Goal: Task Accomplishment & Management: Manage account settings

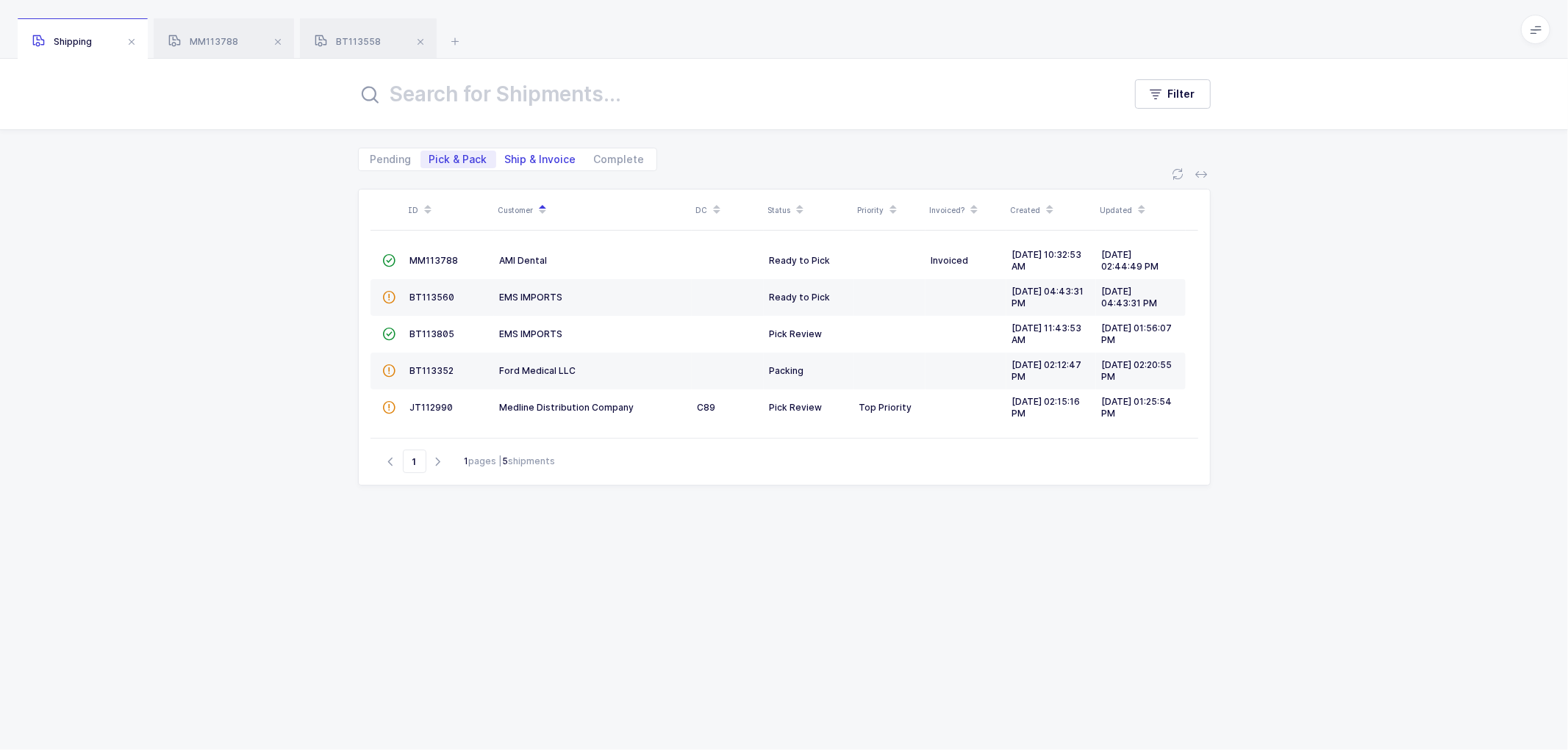
click at [550, 160] on span "Ship & Invoice" at bounding box center [541, 160] width 72 height 10
click at [505, 160] on input "Ship & Invoice" at bounding box center [500, 155] width 10 height 10
radio input "true"
radio input "false"
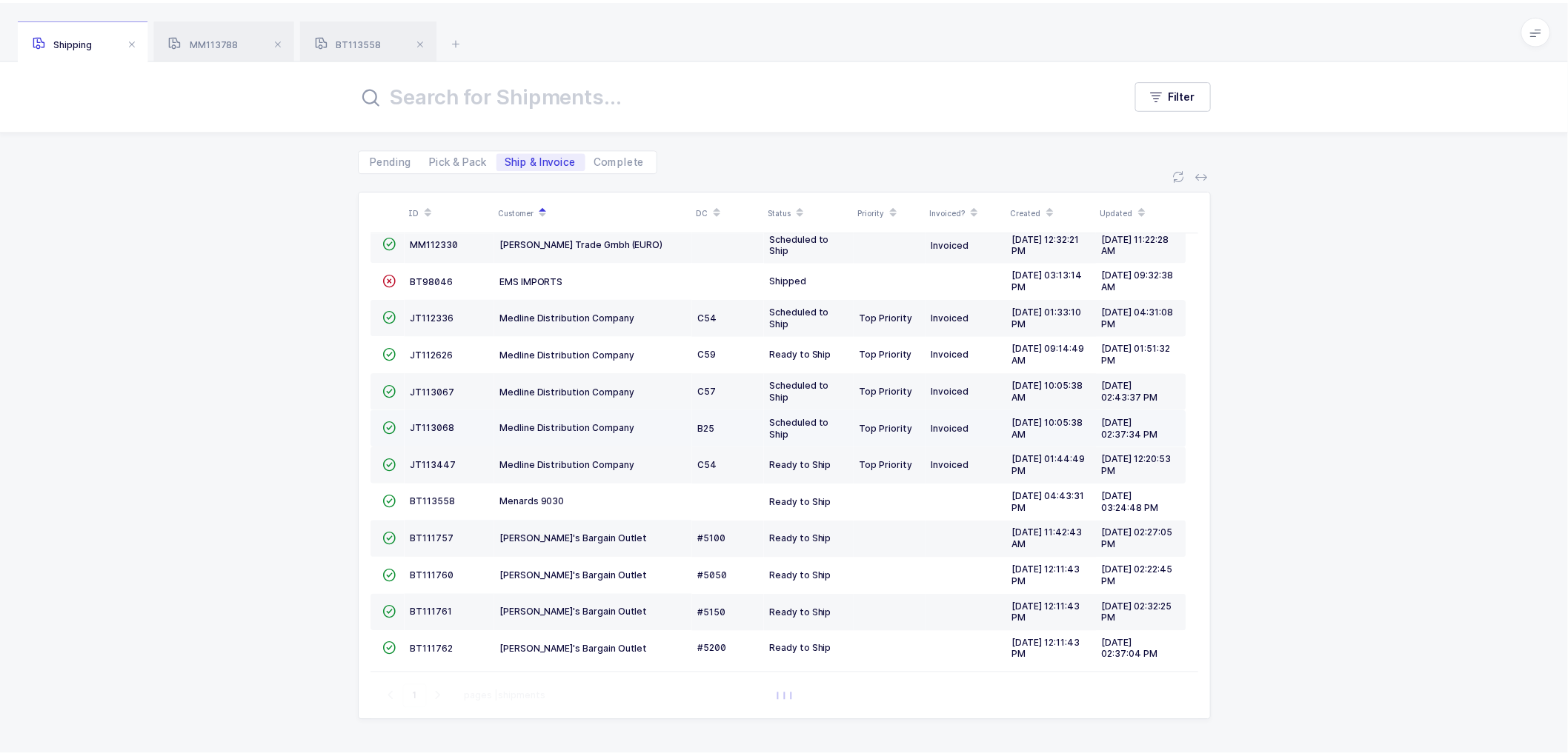
scroll to position [212, 0]
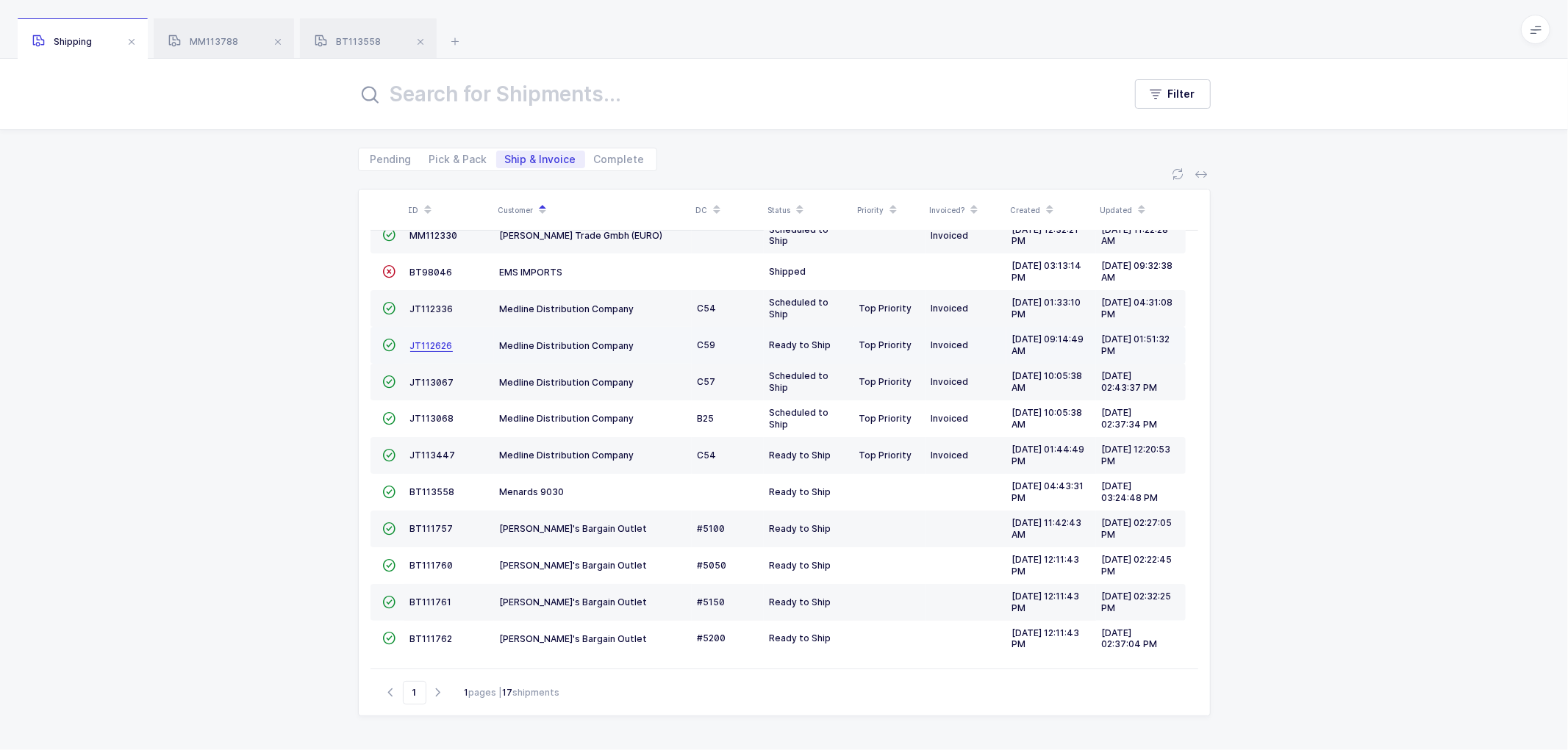
click at [429, 340] on span "JT112626" at bounding box center [431, 345] width 43 height 11
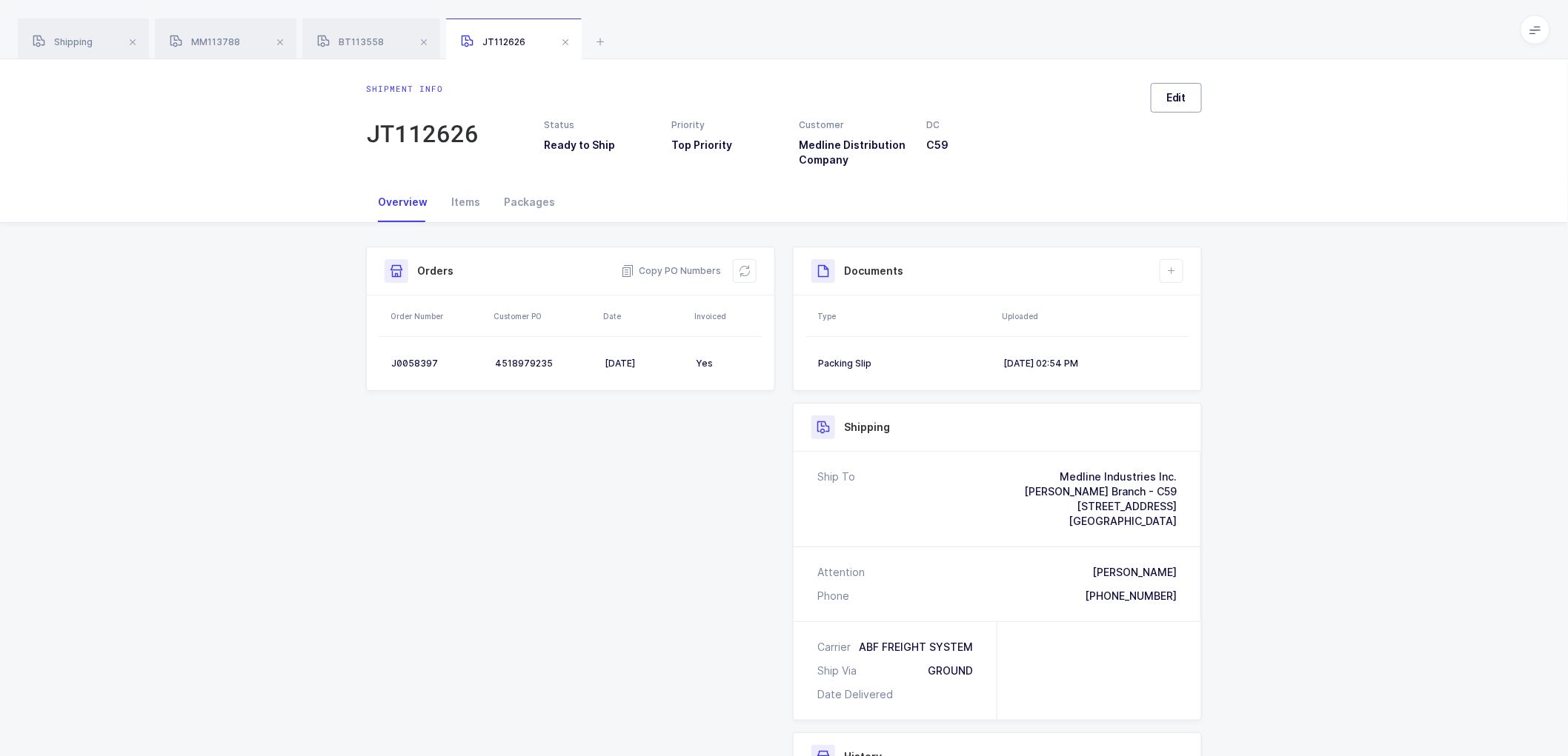
click at [1191, 100] on button "Edit" at bounding box center [1177, 98] width 51 height 30
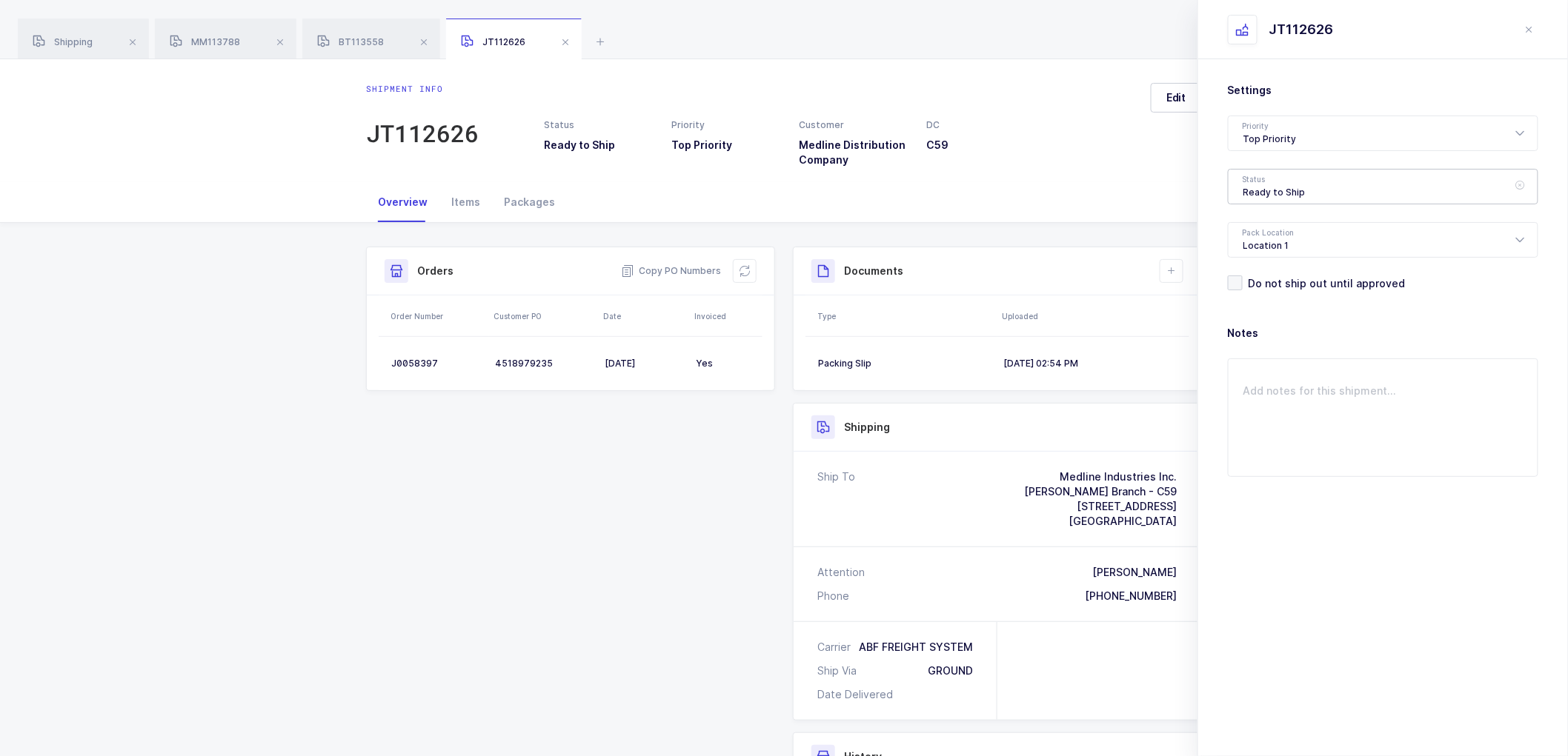
drag, startPoint x: 1289, startPoint y: 189, endPoint x: 1306, endPoint y: 223, distance: 38.0
click at [1289, 189] on div "Ready to Ship" at bounding box center [1383, 187] width 310 height 35
drag, startPoint x: 1267, startPoint y: 298, endPoint x: 1303, endPoint y: 341, distance: 56.1
click at [1267, 297] on span "Shipped" at bounding box center [1265, 300] width 42 height 12
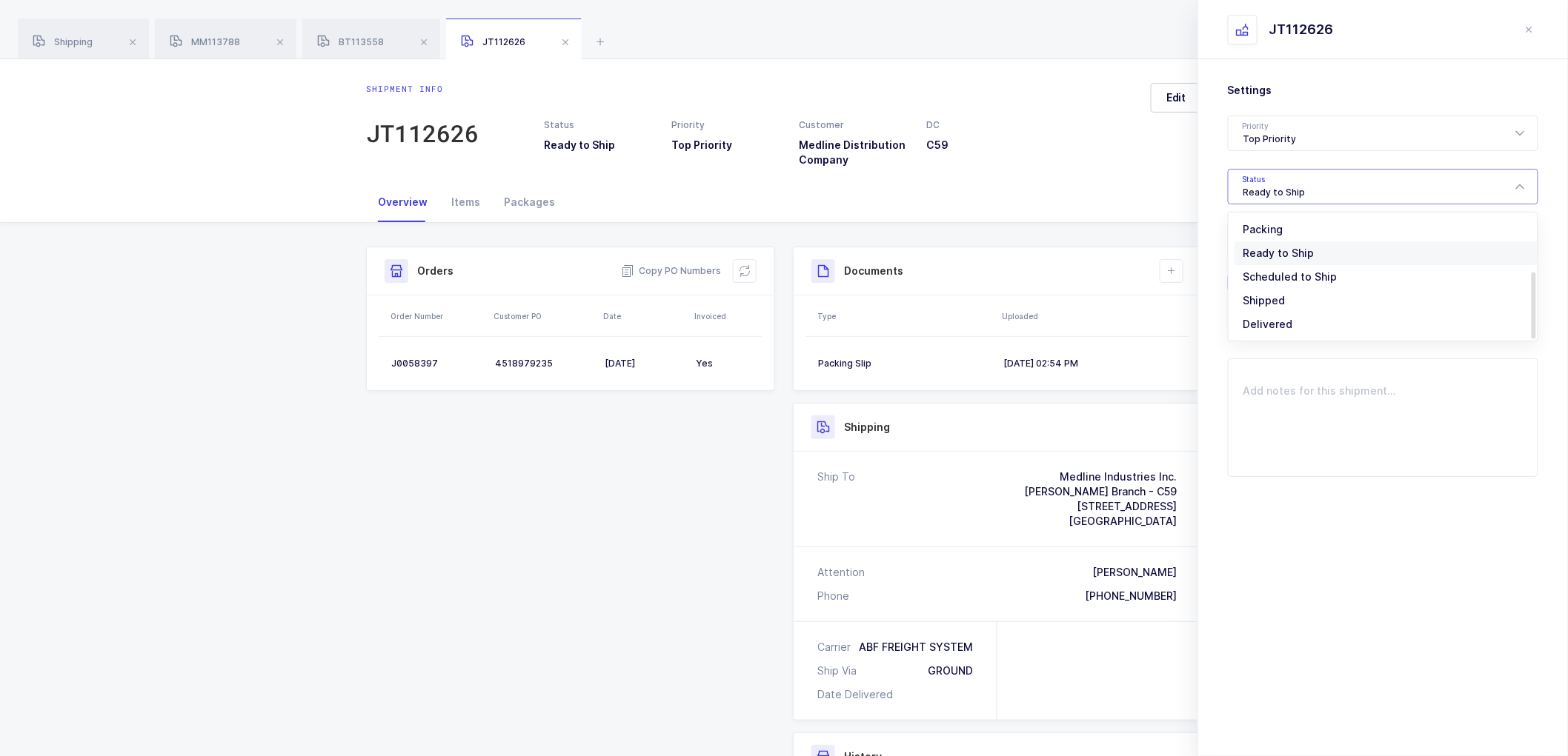
type input "Shipped"
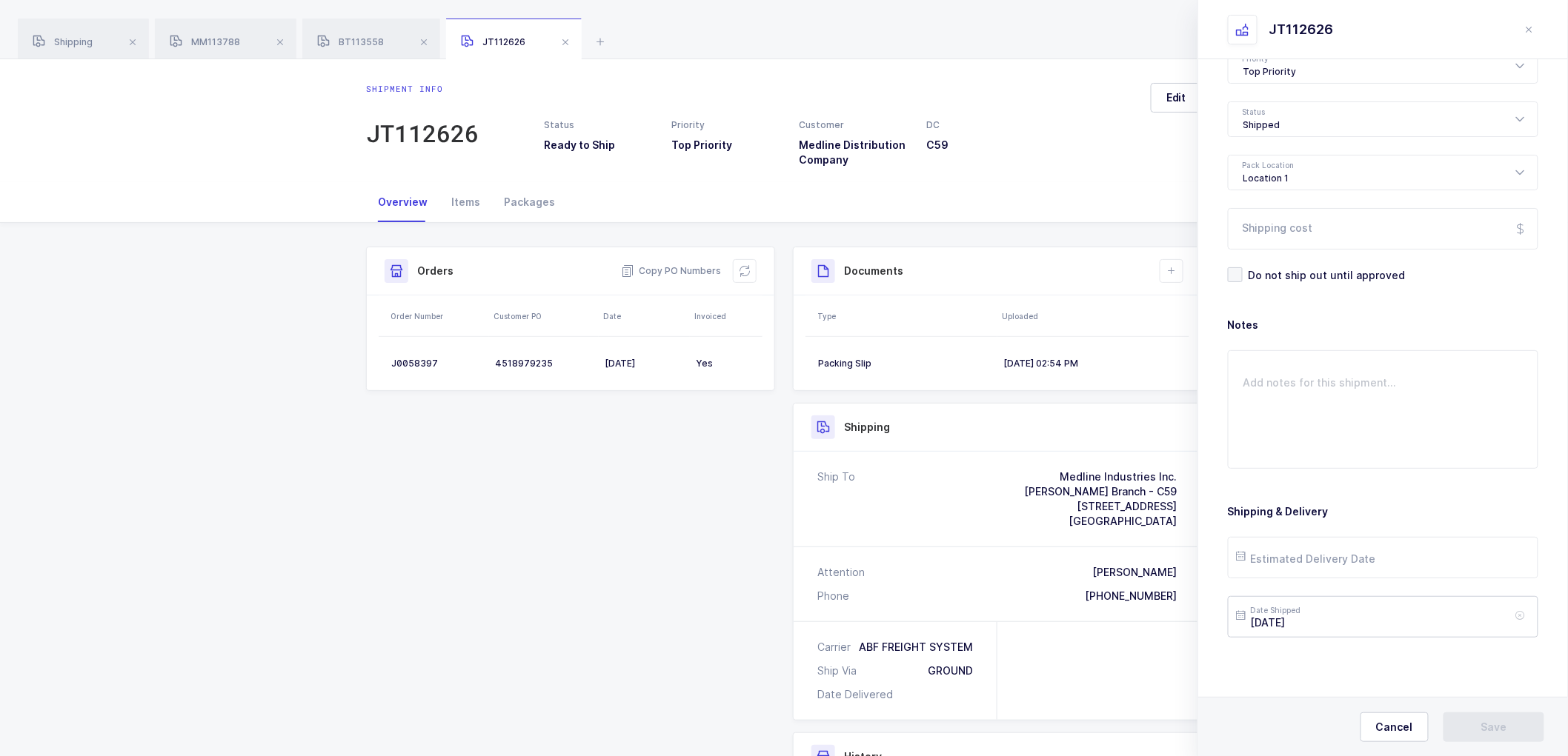
scroll to position [0, 0]
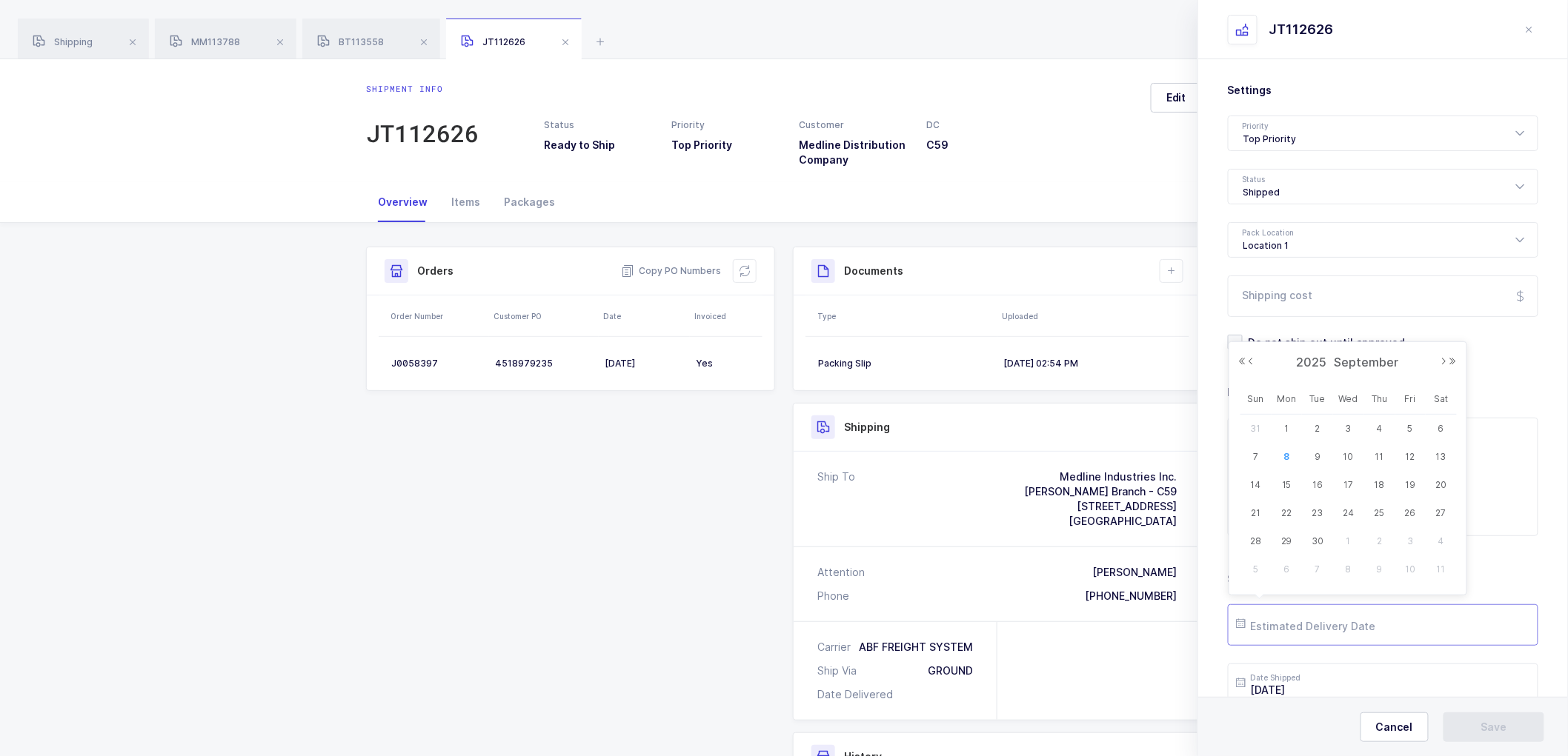
click at [1290, 626] on input "text" at bounding box center [1383, 625] width 310 height 41
click at [1379, 456] on span "11" at bounding box center [1379, 457] width 18 height 18
type input "[DATE]"
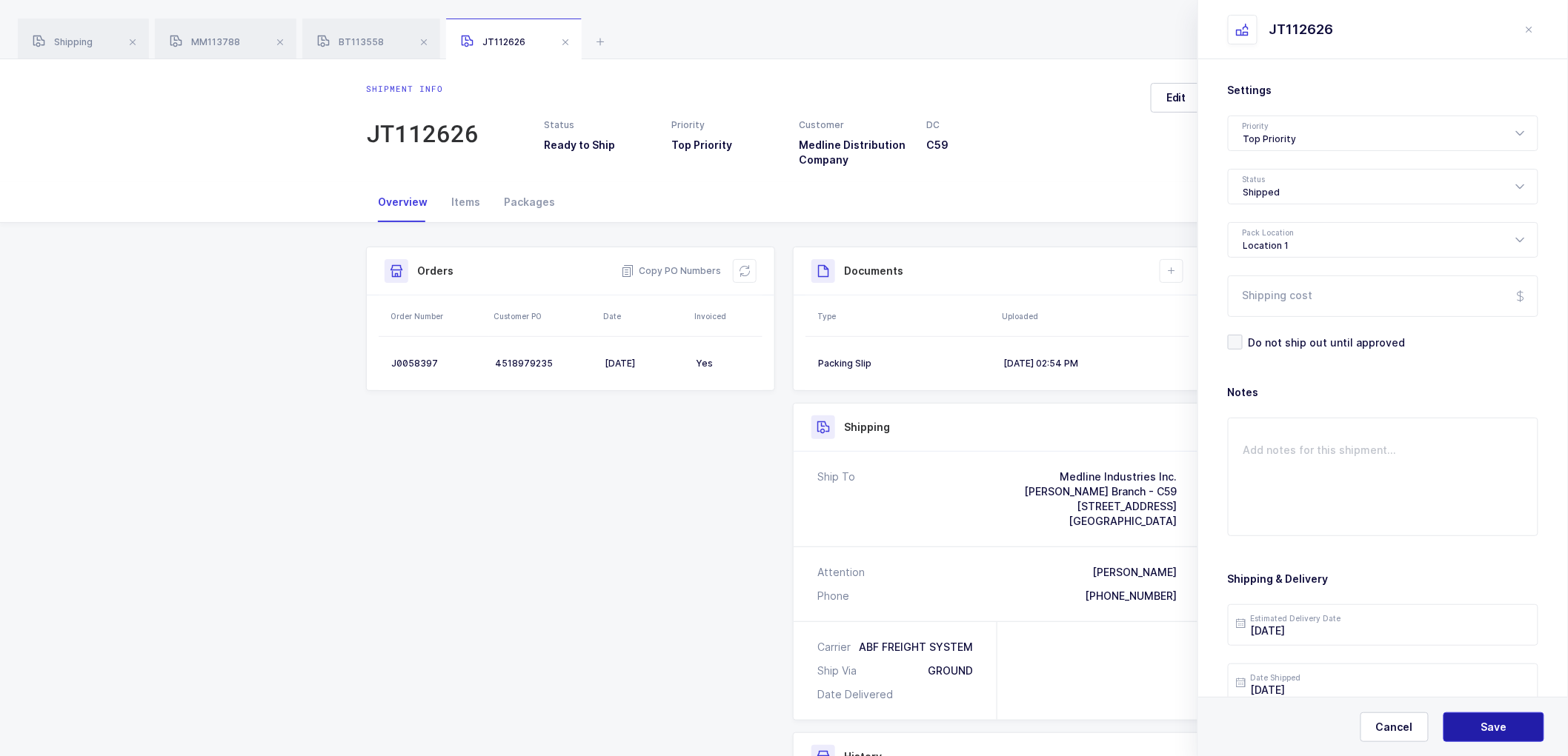
click at [1486, 722] on span "Save" at bounding box center [1494, 727] width 26 height 15
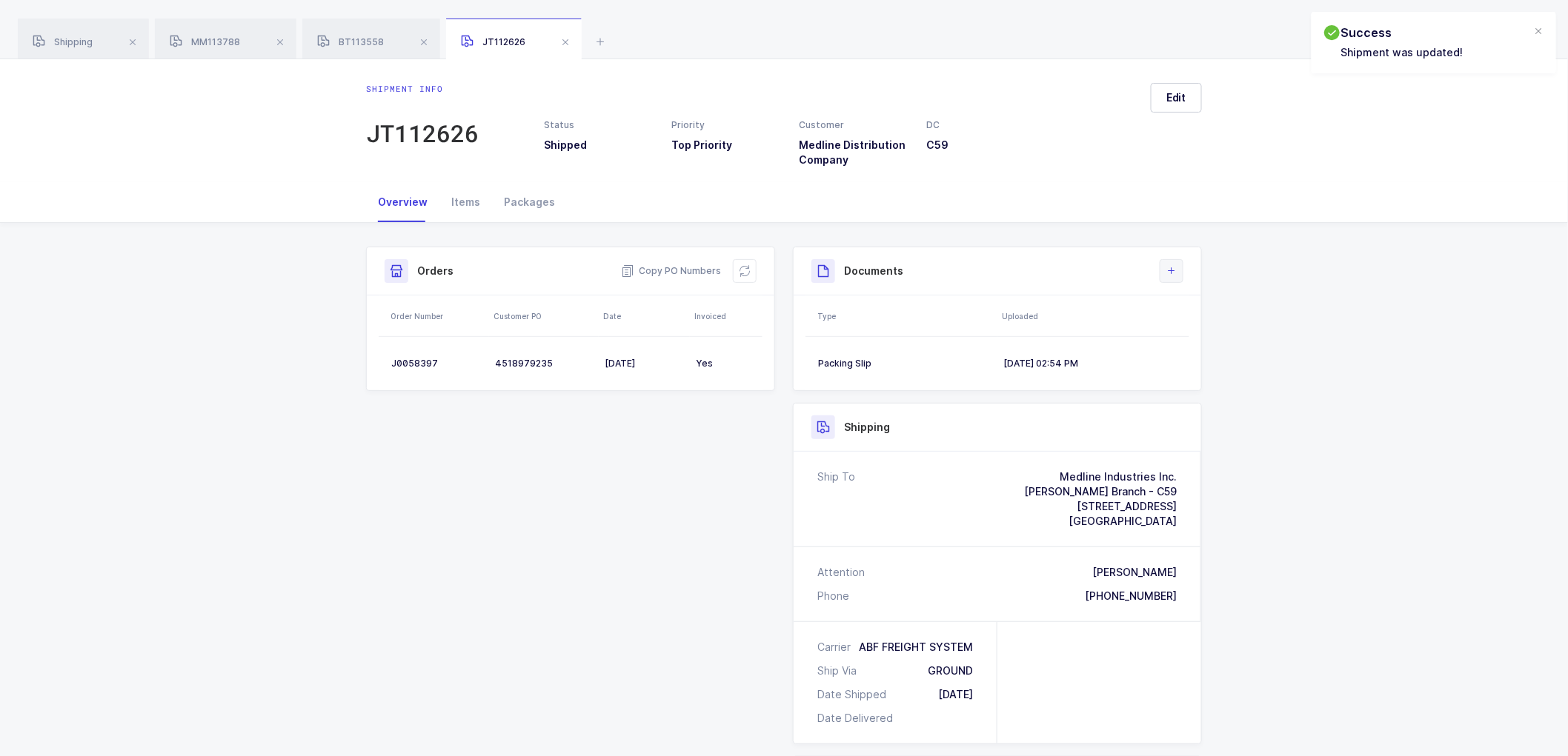
click at [1178, 268] on button at bounding box center [1171, 271] width 24 height 24
click at [1209, 337] on li "Upload Document" at bounding box center [1221, 337] width 110 height 24
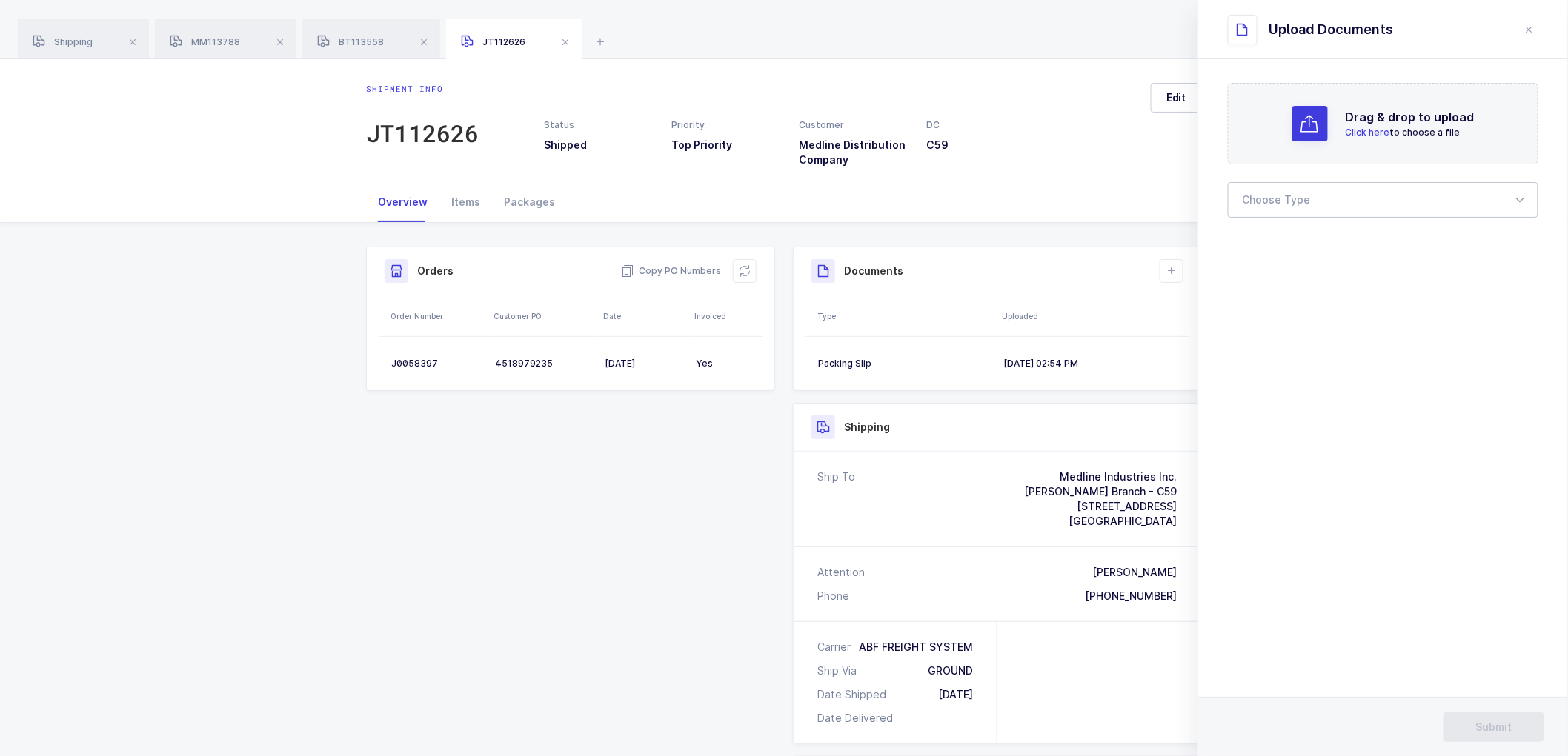
click at [1256, 200] on div at bounding box center [1383, 200] width 310 height 35
click at [1272, 241] on span "Bill of Lading" at bounding box center [1277, 246] width 67 height 12
type input "Bill of Lading"
click at [1498, 728] on span "Submit" at bounding box center [1494, 727] width 36 height 15
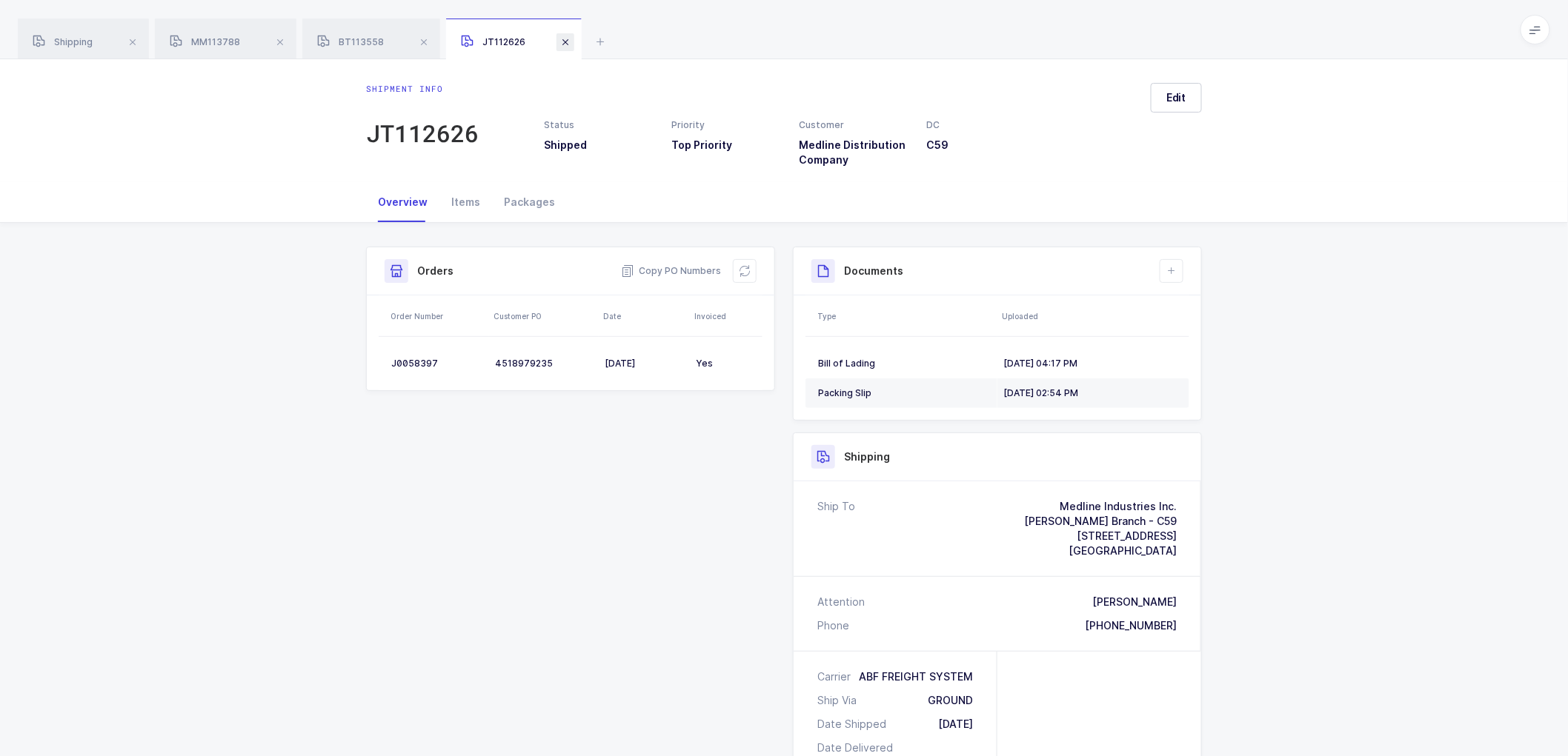
click at [564, 39] on span at bounding box center [565, 42] width 18 height 18
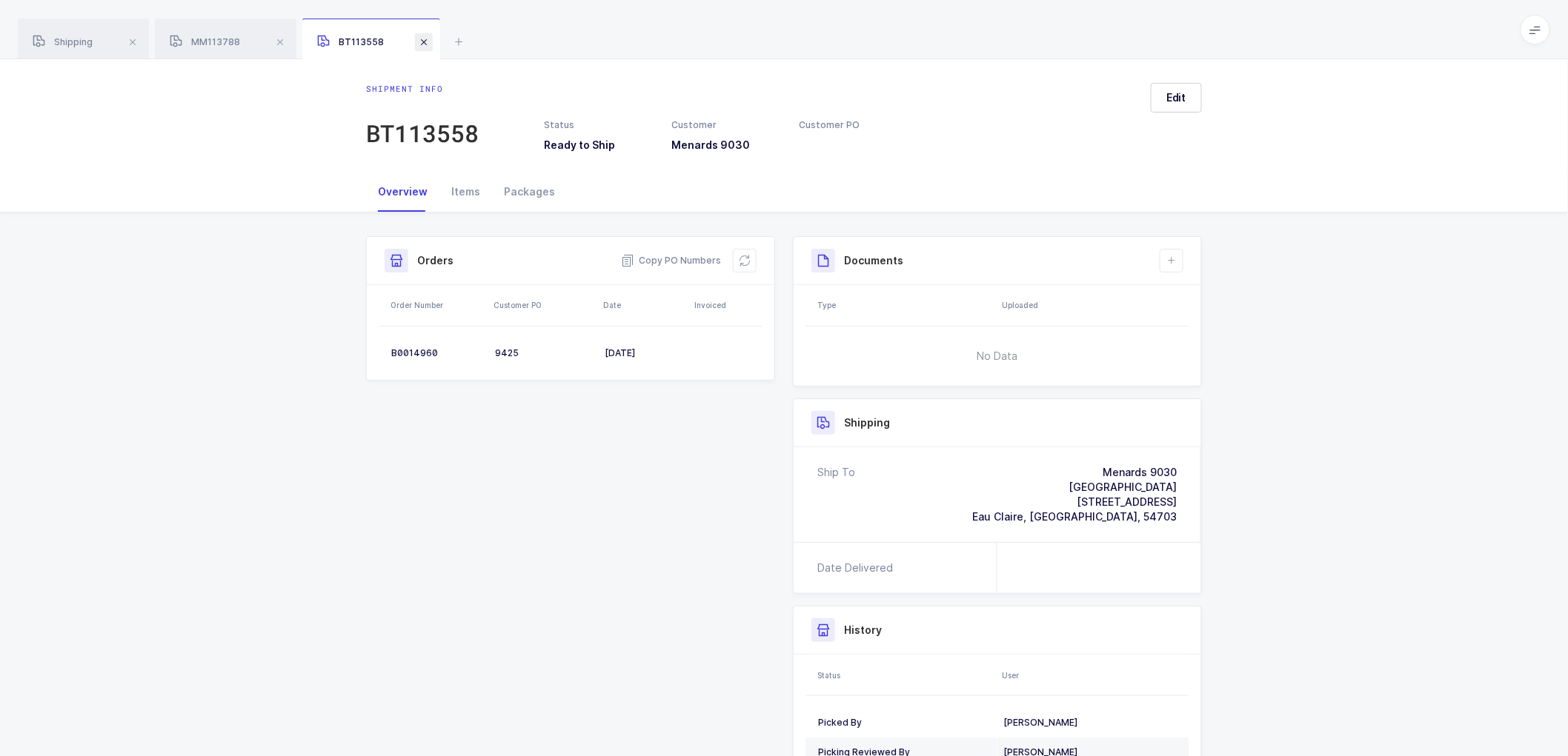
click at [425, 39] on span at bounding box center [424, 42] width 18 height 18
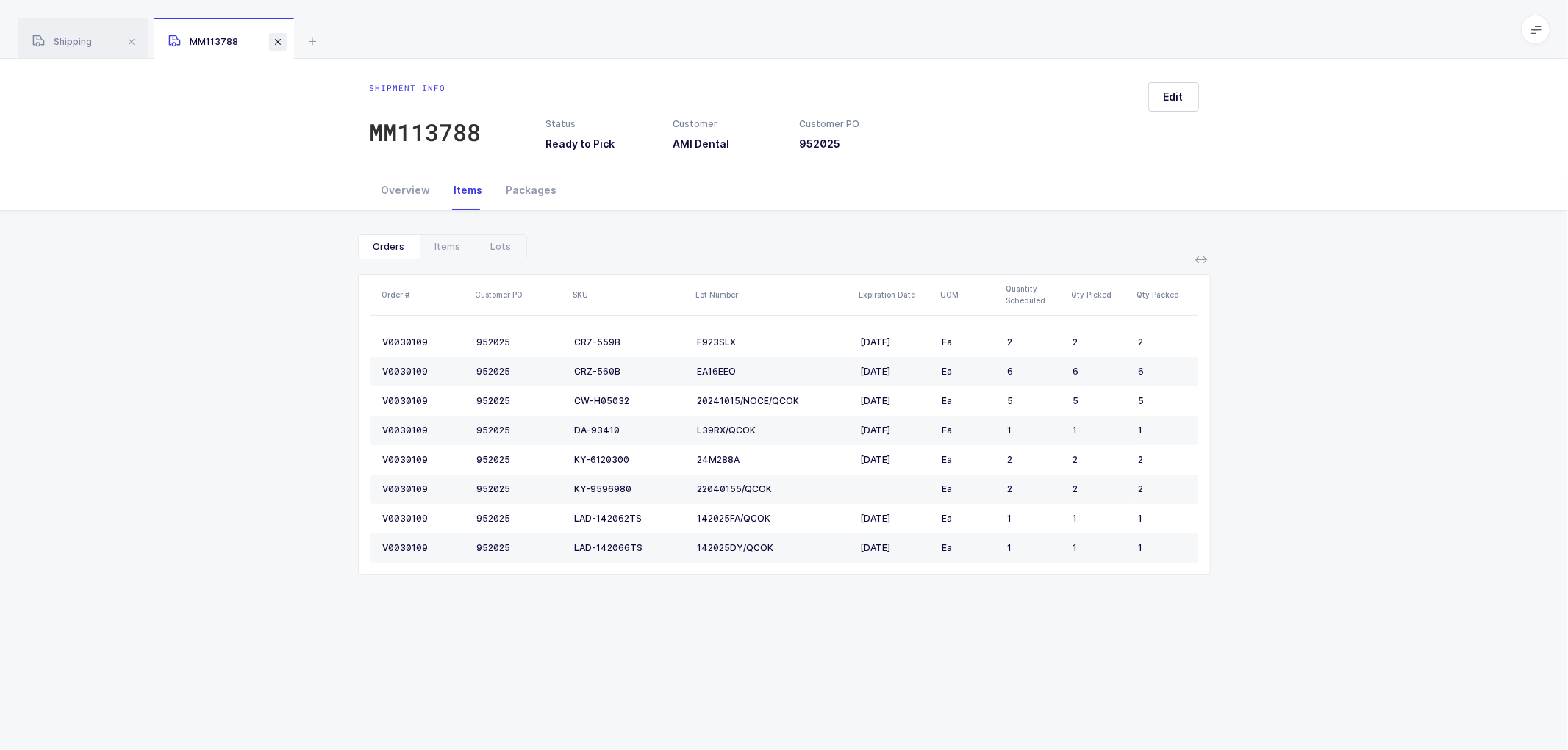
click at [281, 38] on span at bounding box center [278, 42] width 17 height 17
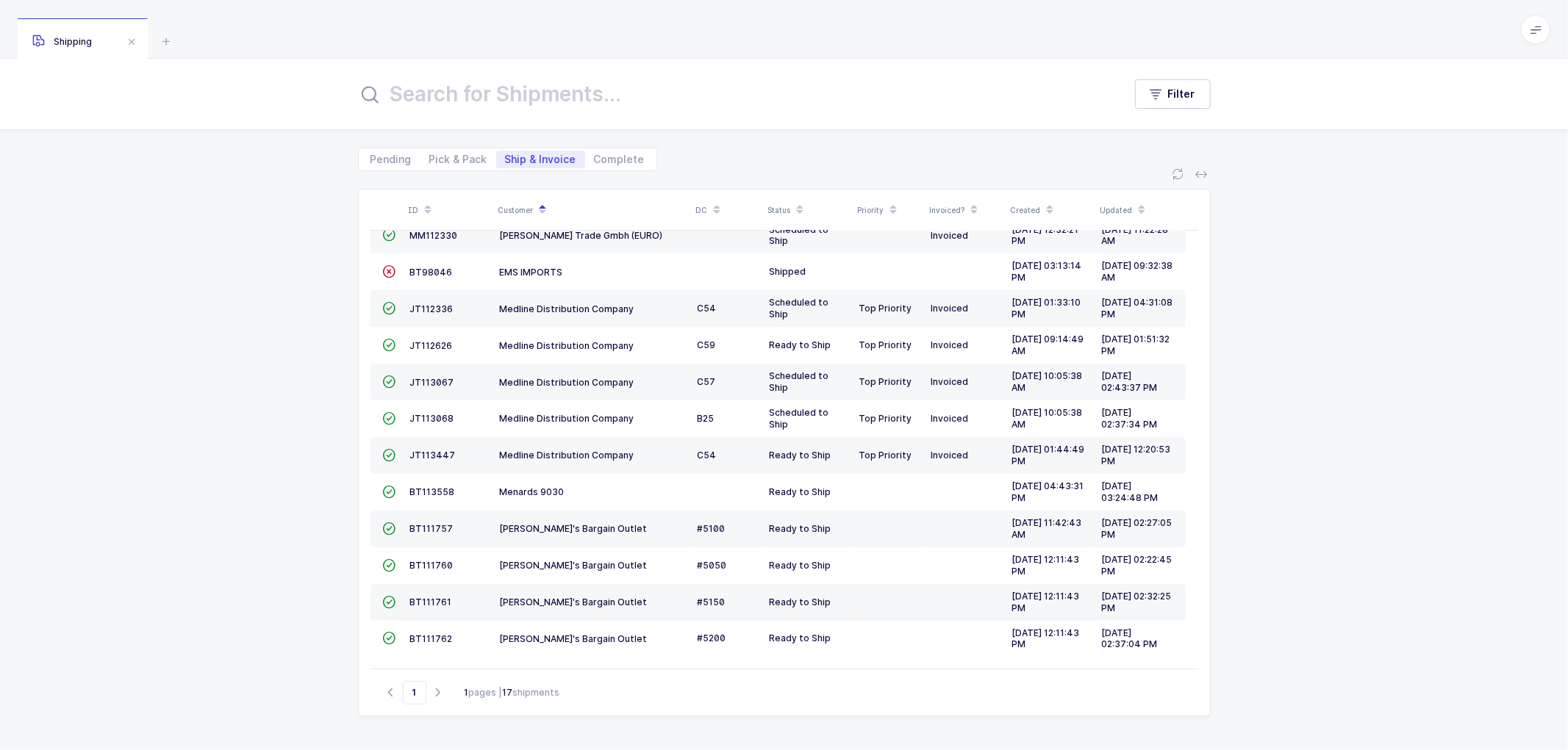
scroll to position [170, 0]
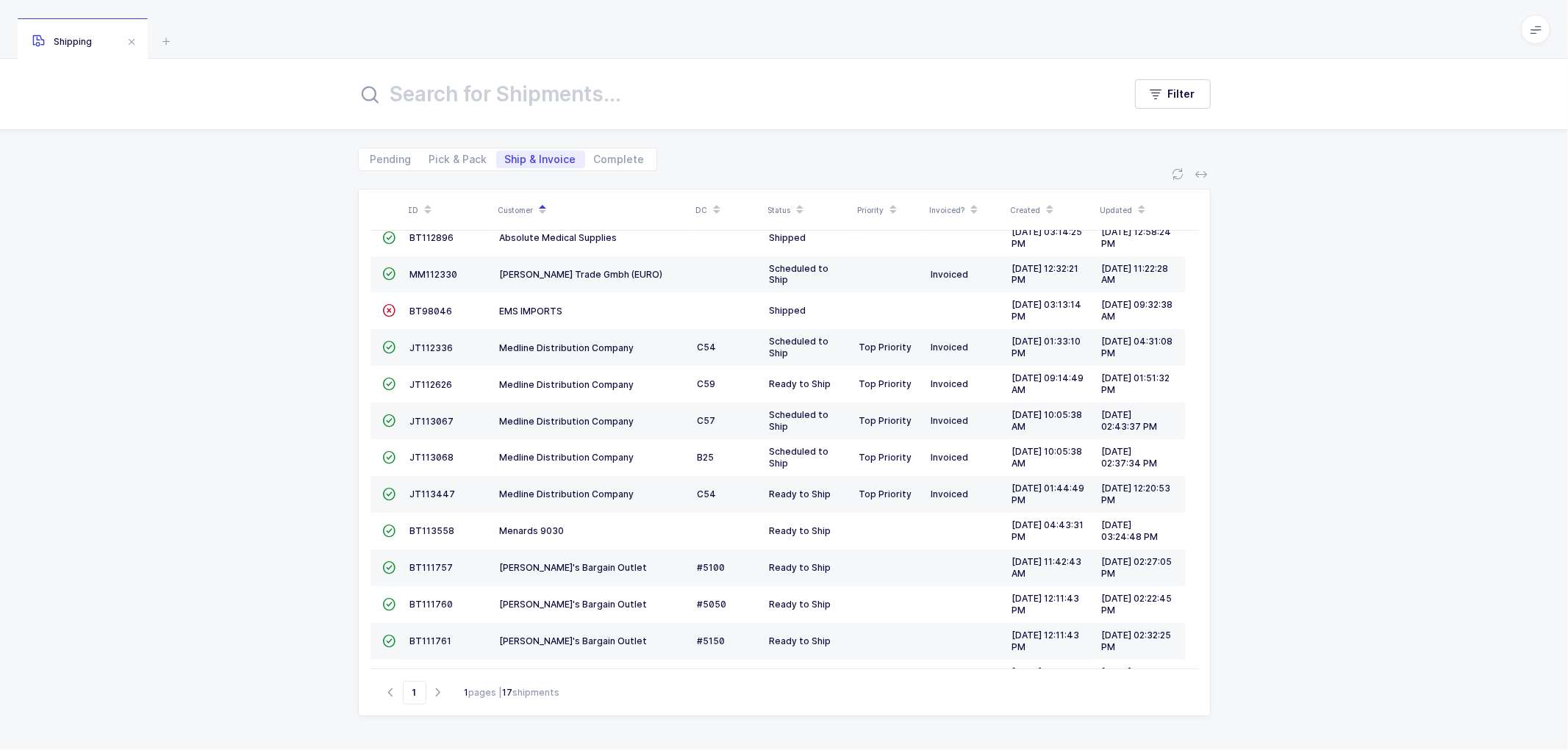
click at [224, 328] on div "ID Customer DC Status Priority Invoiced? Created Updated  BT104009 Absolute Me…" at bounding box center [784, 461] width 1568 height 579
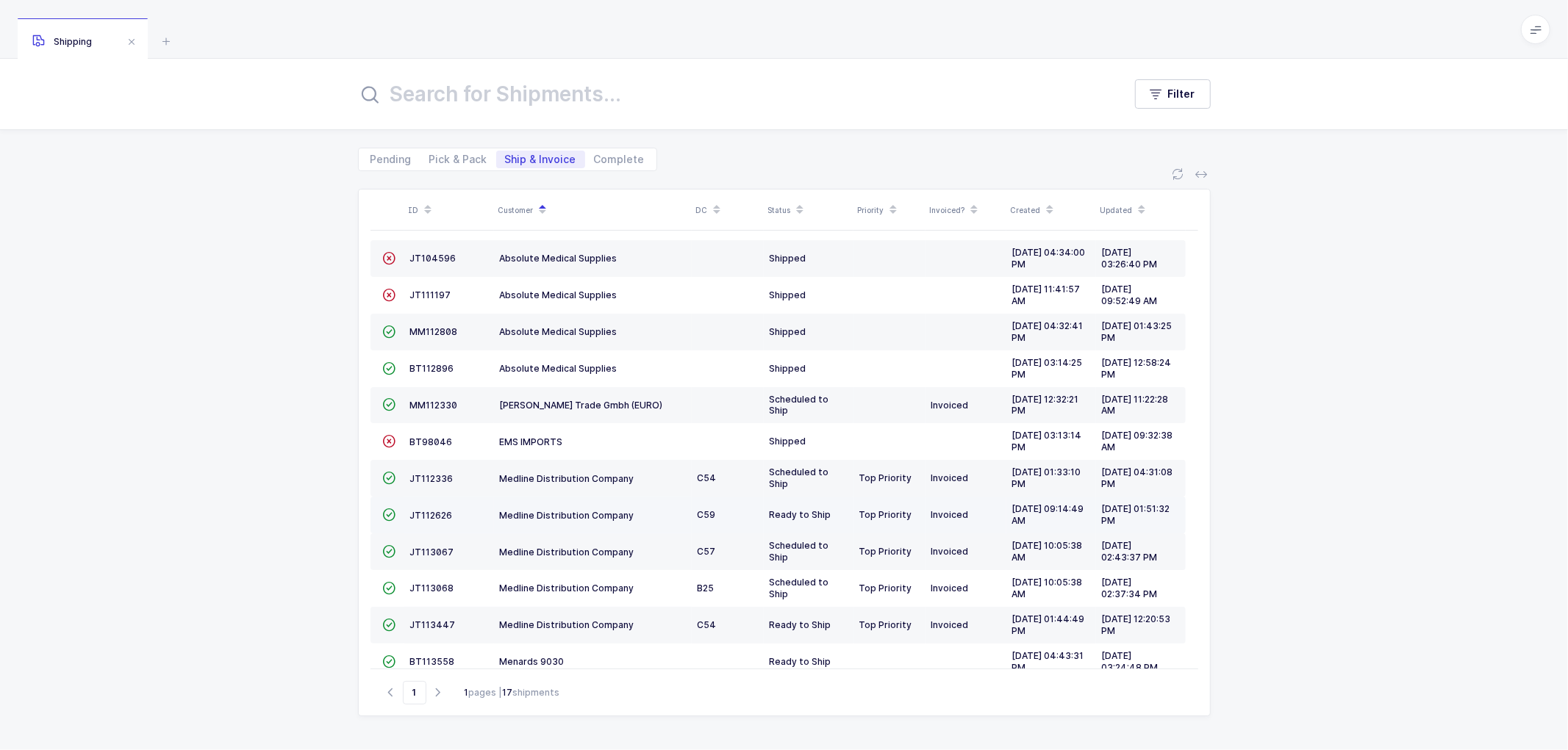
scroll to position [0, 0]
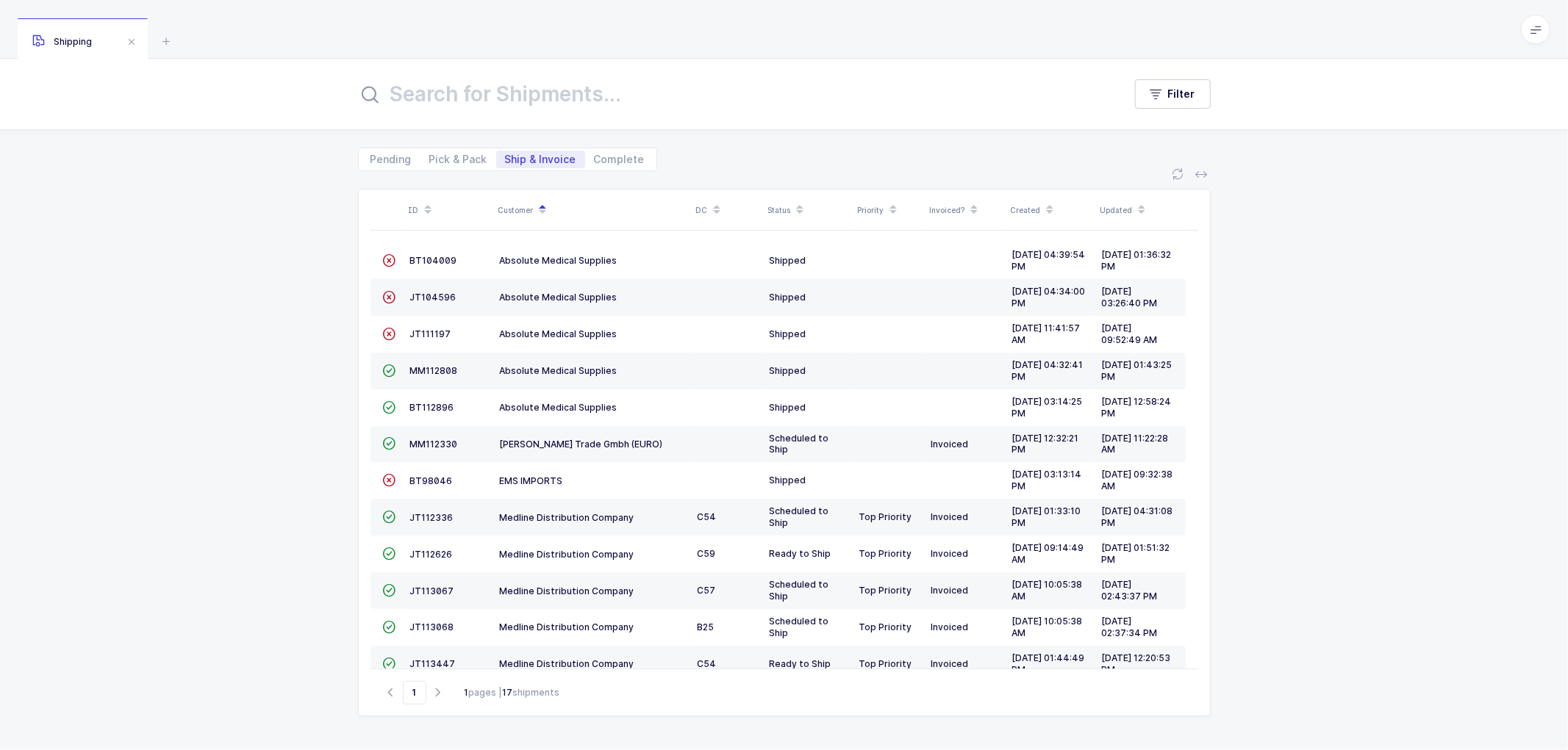
click at [255, 295] on div "ID Customer DC Status Priority Invoiced? Created Updated  BT104009 Absolute Me…" at bounding box center [784, 461] width 1568 height 579
click at [254, 293] on div "ID Customer DC Status Priority Invoiced? Created Updated  BT104009 Absolute Me…" at bounding box center [784, 461] width 1568 height 579
click at [449, 155] on span "Pick & Pack" at bounding box center [458, 160] width 58 height 10
click at [430, 153] on input "Pick & Pack" at bounding box center [425, 155] width 10 height 10
radio input "true"
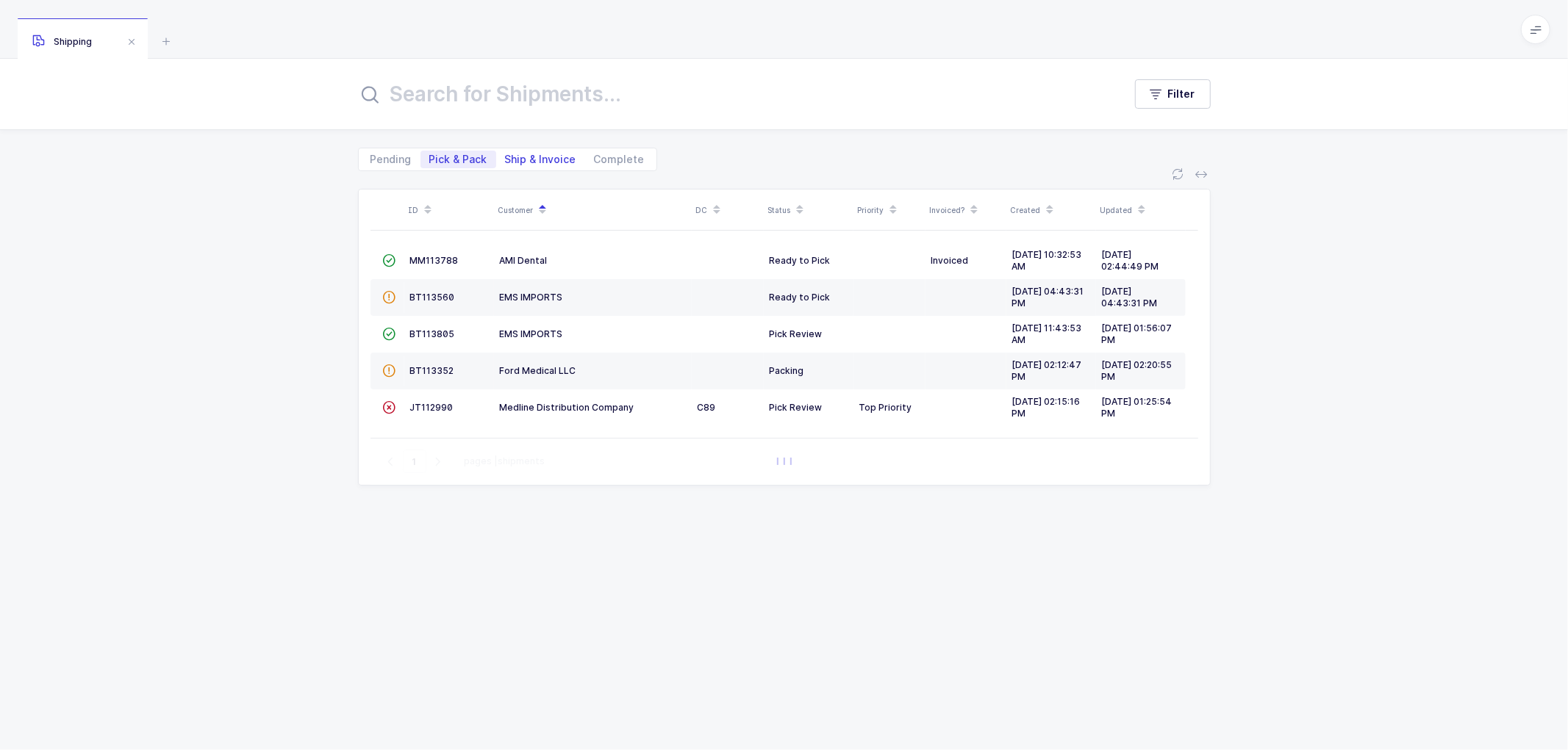
click at [531, 155] on span "Ship & Invoice" at bounding box center [541, 160] width 72 height 10
click at [505, 155] on input "Ship & Invoice" at bounding box center [500, 155] width 10 height 10
radio input "true"
radio input "false"
